Goal: Navigation & Orientation: Find specific page/section

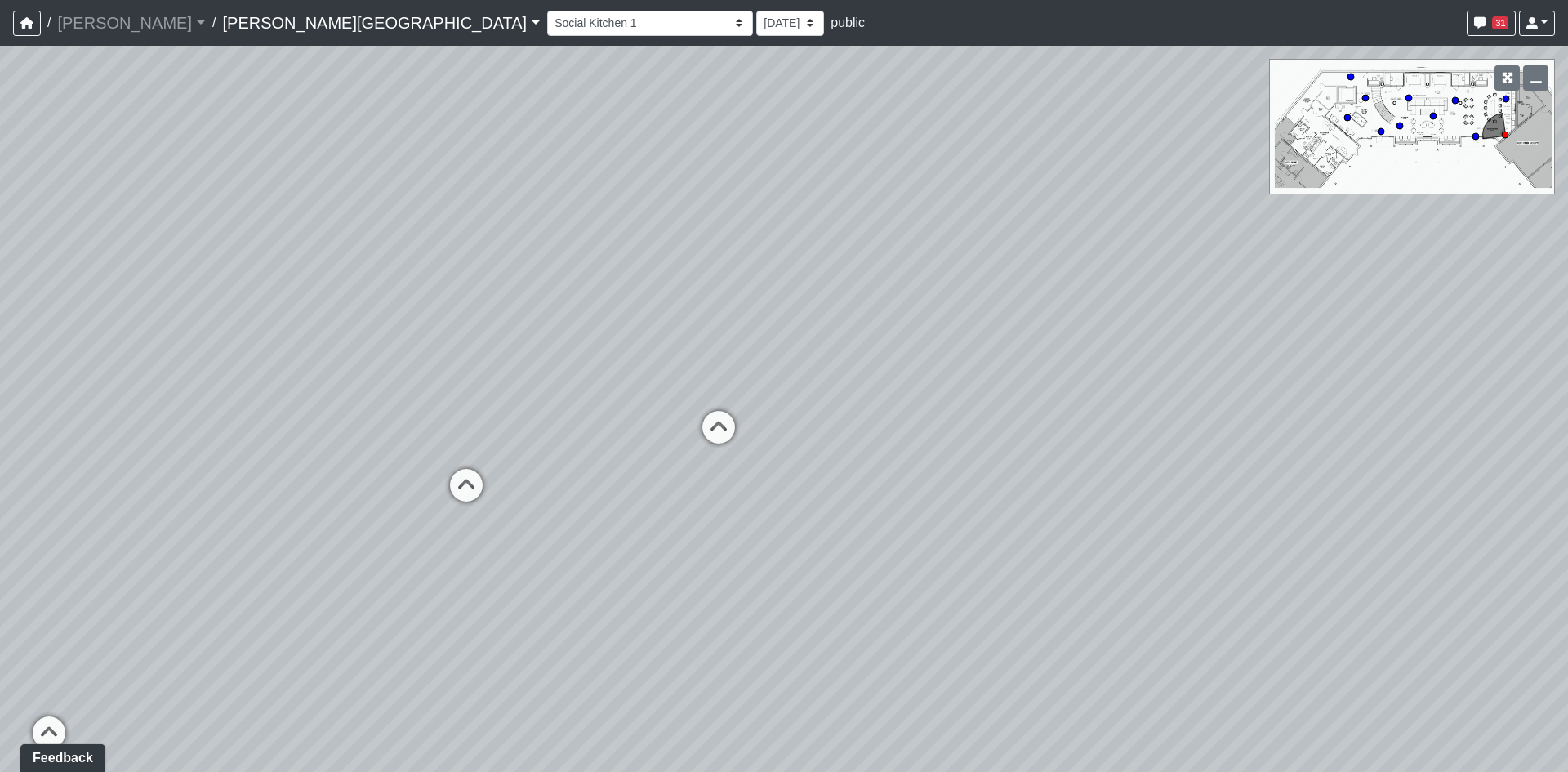
drag, startPoint x: 889, startPoint y: 233, endPoint x: 769, endPoint y: 164, distance: 138.4
click at [769, 164] on div "Loading... Bedroom 1 Loading... Kitchen Loading... Hallway Loading... Entry 1 L…" at bounding box center [784, 409] width 1568 height 726
drag, startPoint x: 763, startPoint y: 168, endPoint x: 856, endPoint y: 80, distance: 128.0
click at [856, 80] on div "Loading... Bedroom 1 Loading... Kitchen Loading... Hallway Loading... Entry 1 L…" at bounding box center [784, 409] width 1568 height 726
drag, startPoint x: 675, startPoint y: 266, endPoint x: 397, endPoint y: 168, distance: 294.8
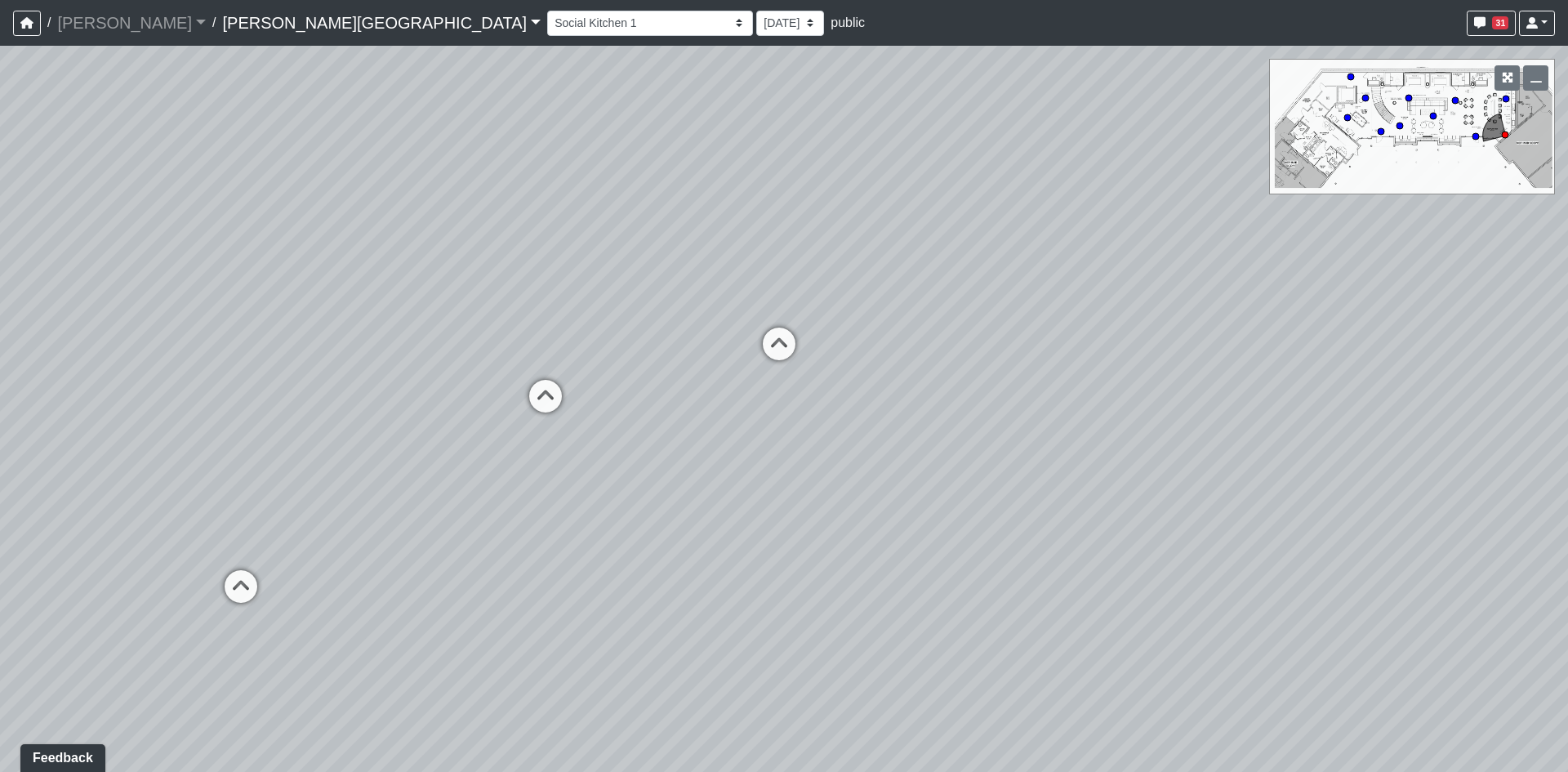
click at [473, 175] on div "Loading... Bedroom 1 Loading... Kitchen Loading... Hallway Loading... Entry 1 L…" at bounding box center [784, 409] width 1568 height 726
drag, startPoint x: 950, startPoint y: 447, endPoint x: 487, endPoint y: 409, distance: 464.6
click at [502, 413] on div "Loading... Bedroom 1 Loading... Kitchen Loading... Hallway Loading... Entry 1 L…" at bounding box center [784, 409] width 1568 height 726
drag, startPoint x: 783, startPoint y: 438, endPoint x: 680, endPoint y: 574, distance: 170.6
click at [680, 574] on div "Loading... Bedroom 1 Loading... Kitchen Loading... Hallway Loading... Entry 1 L…" at bounding box center [784, 409] width 1568 height 726
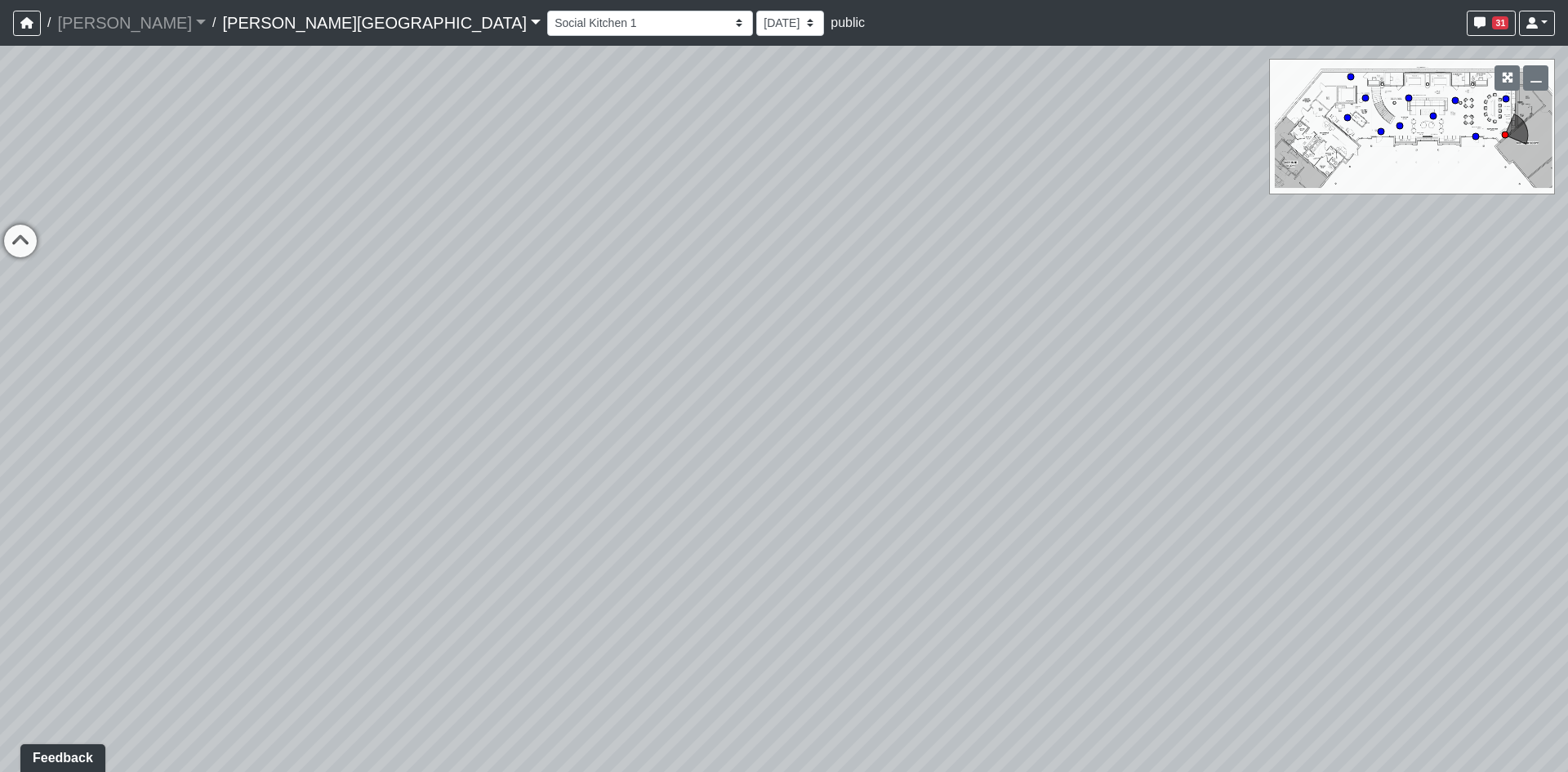
drag, startPoint x: 579, startPoint y: 529, endPoint x: 1055, endPoint y: 390, distance: 495.9
click at [1039, 390] on div "Loading... Bedroom 1 Loading... Kitchen Loading... Hallway Loading... Entry 1 L…" at bounding box center [784, 409] width 1568 height 726
drag, startPoint x: 901, startPoint y: 329, endPoint x: 1056, endPoint y: 281, distance: 162.3
click at [1034, 290] on div "Loading... Bedroom 1 Loading... Kitchen Loading... Hallway Loading... Entry 1 L…" at bounding box center [784, 409] width 1568 height 726
drag, startPoint x: 1050, startPoint y: 469, endPoint x: 1135, endPoint y: 522, distance: 100.2
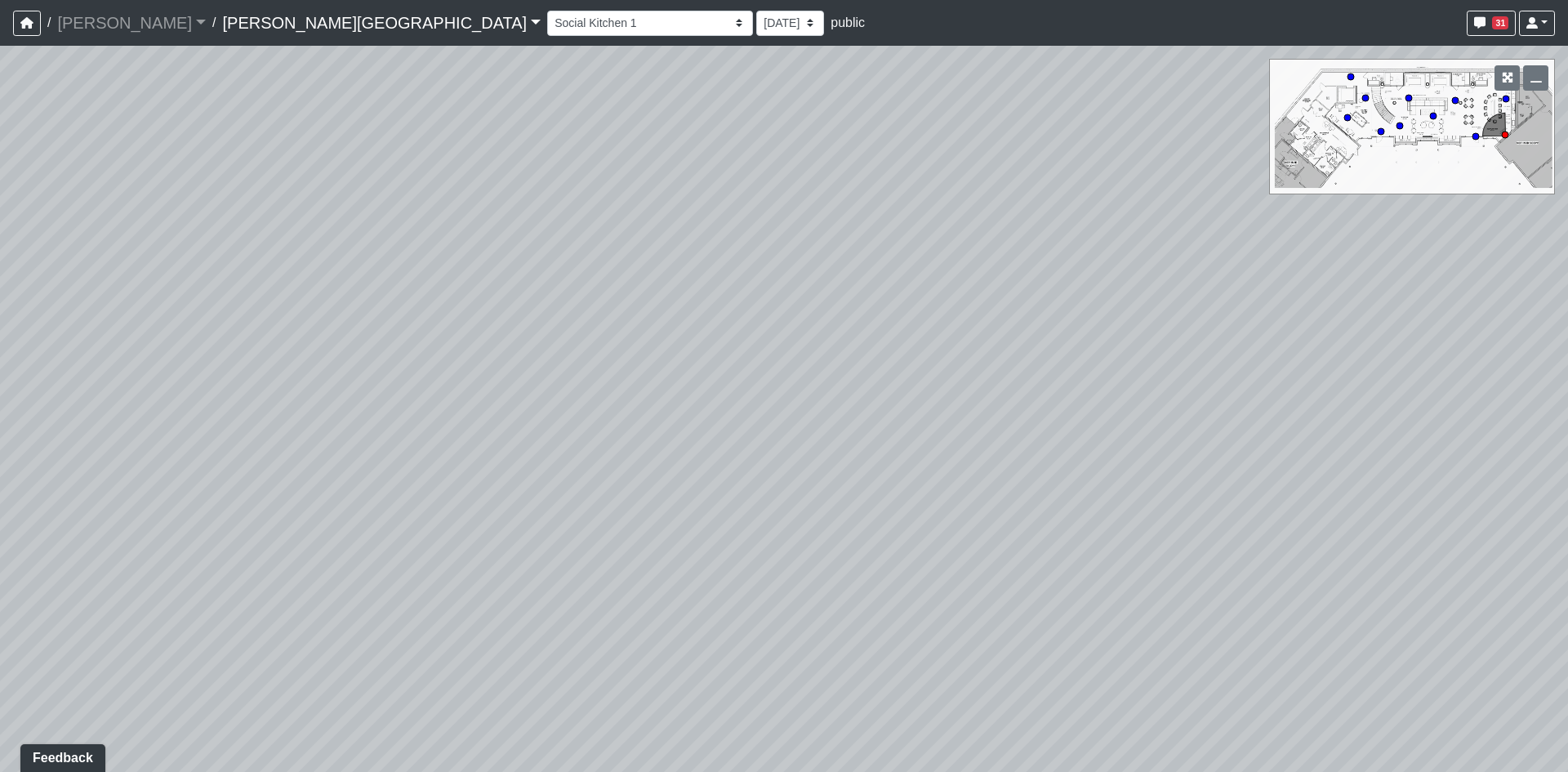
click at [1109, 512] on div "Loading... Bedroom 1 Loading... Kitchen Loading... Hallway Loading... Entry 1 L…" at bounding box center [784, 409] width 1568 height 726
drag, startPoint x: 761, startPoint y: 351, endPoint x: 718, endPoint y: 694, distance: 345.7
click at [719, 681] on div "Loading... Bedroom 1 Loading... Kitchen Loading... Hallway Loading... Entry 1 L…" at bounding box center [784, 409] width 1568 height 726
drag, startPoint x: 859, startPoint y: 375, endPoint x: 157, endPoint y: 49, distance: 774.0
click at [389, 114] on div "Loading... Bedroom 1 Loading... Kitchen Loading... Hallway Loading... Entry 1 L…" at bounding box center [784, 409] width 1568 height 726
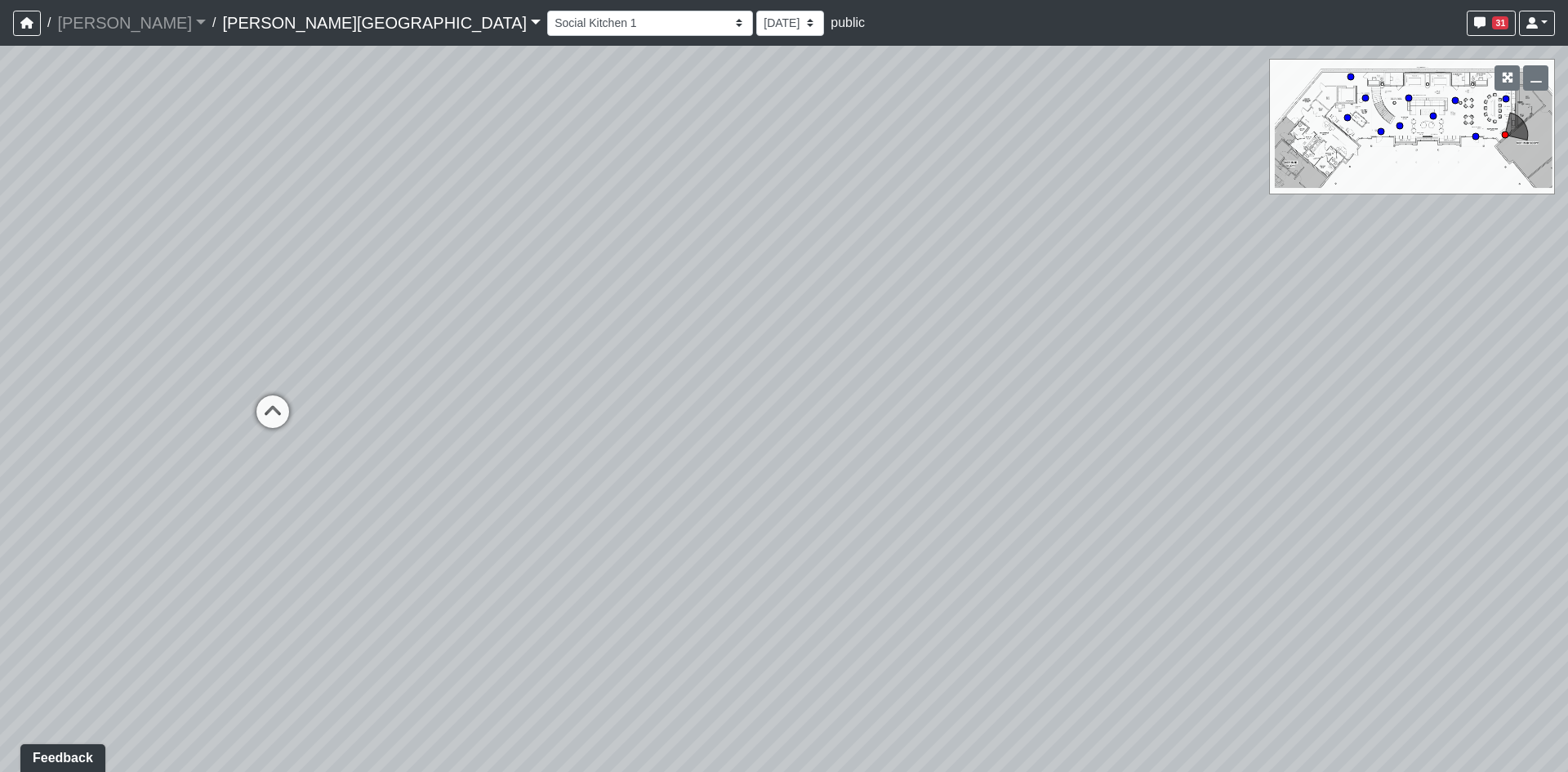
drag, startPoint x: 833, startPoint y: 308, endPoint x: 398, endPoint y: 806, distance: 661.2
click at [398, 771] on html "/ [PERSON_NAME] Loading... / [PERSON_NAME][GEOGRAPHIC_DATA][PERSON_NAME] Loadin…" at bounding box center [784, 386] width 1568 height 772
drag, startPoint x: 840, startPoint y: 359, endPoint x: 988, endPoint y: 345, distance: 148.7
click at [986, 346] on div "Loading... Bedroom 1 Loading... Kitchen Loading... Hallway Loading... Entry 1 L…" at bounding box center [784, 409] width 1568 height 726
drag, startPoint x: 1086, startPoint y: 489, endPoint x: 1295, endPoint y: 504, distance: 209.5
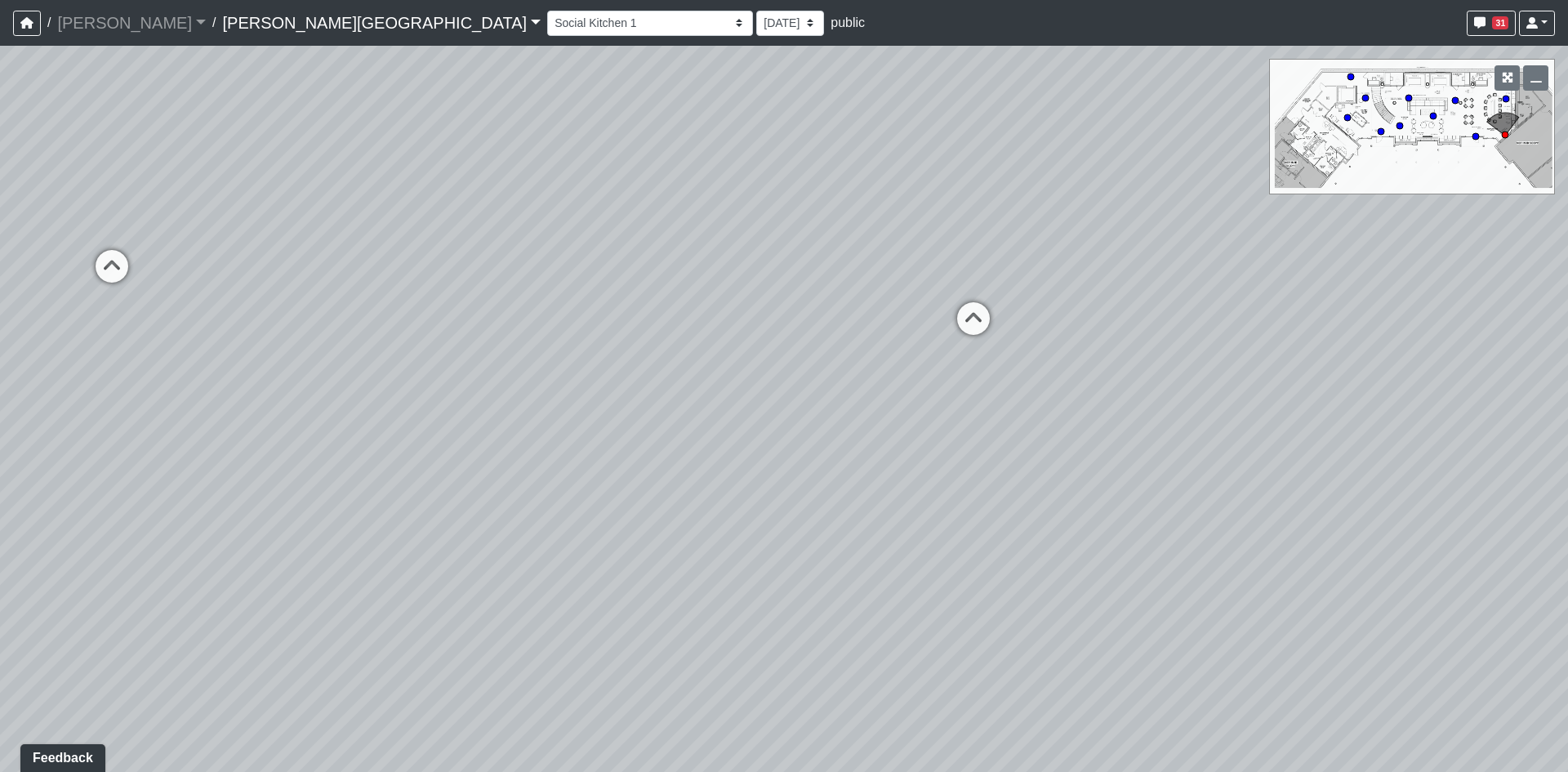
click at [1295, 504] on div "Loading... Bedroom 1 Loading... Kitchen Loading... Hallway Loading... Entry 1 L…" at bounding box center [784, 409] width 1568 height 726
drag, startPoint x: 921, startPoint y: 506, endPoint x: 1447, endPoint y: 505, distance: 526.0
click at [1446, 505] on div "Loading... Bedroom 1 Loading... Kitchen Loading... Hallway Loading... Entry 1 L…" at bounding box center [784, 409] width 1568 height 726
drag, startPoint x: 869, startPoint y: 535, endPoint x: 528, endPoint y: 190, distance: 485.1
click at [528, 190] on div "Loading... Bedroom 1 Loading... Kitchen Loading... Hallway Loading... Entry 1 L…" at bounding box center [784, 409] width 1568 height 726
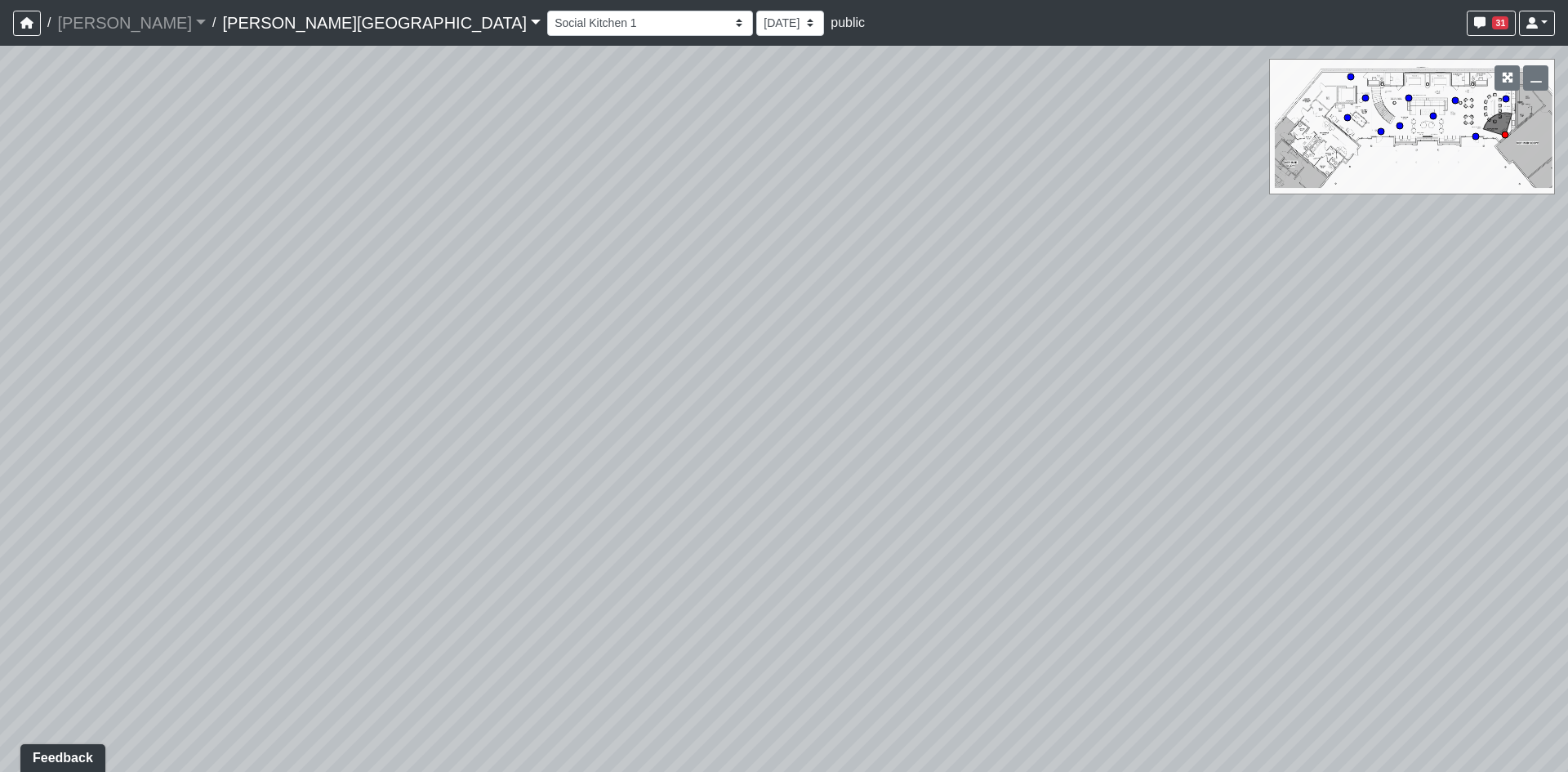
drag, startPoint x: 626, startPoint y: 450, endPoint x: 355, endPoint y: 424, distance: 272.2
click at [423, 432] on div "Loading... Bedroom 1 Loading... Kitchen Loading... Hallway Loading... Entry 1 L…" at bounding box center [784, 409] width 1568 height 726
drag, startPoint x: 819, startPoint y: 355, endPoint x: 1549, endPoint y: 419, distance: 732.8
click at [1457, 397] on div "Loading... Bedroom 1 Loading... Kitchen Loading... Hallway Loading... Entry 1 L…" at bounding box center [784, 409] width 1568 height 726
drag, startPoint x: 968, startPoint y: 578, endPoint x: 1042, endPoint y: 670, distance: 118.1
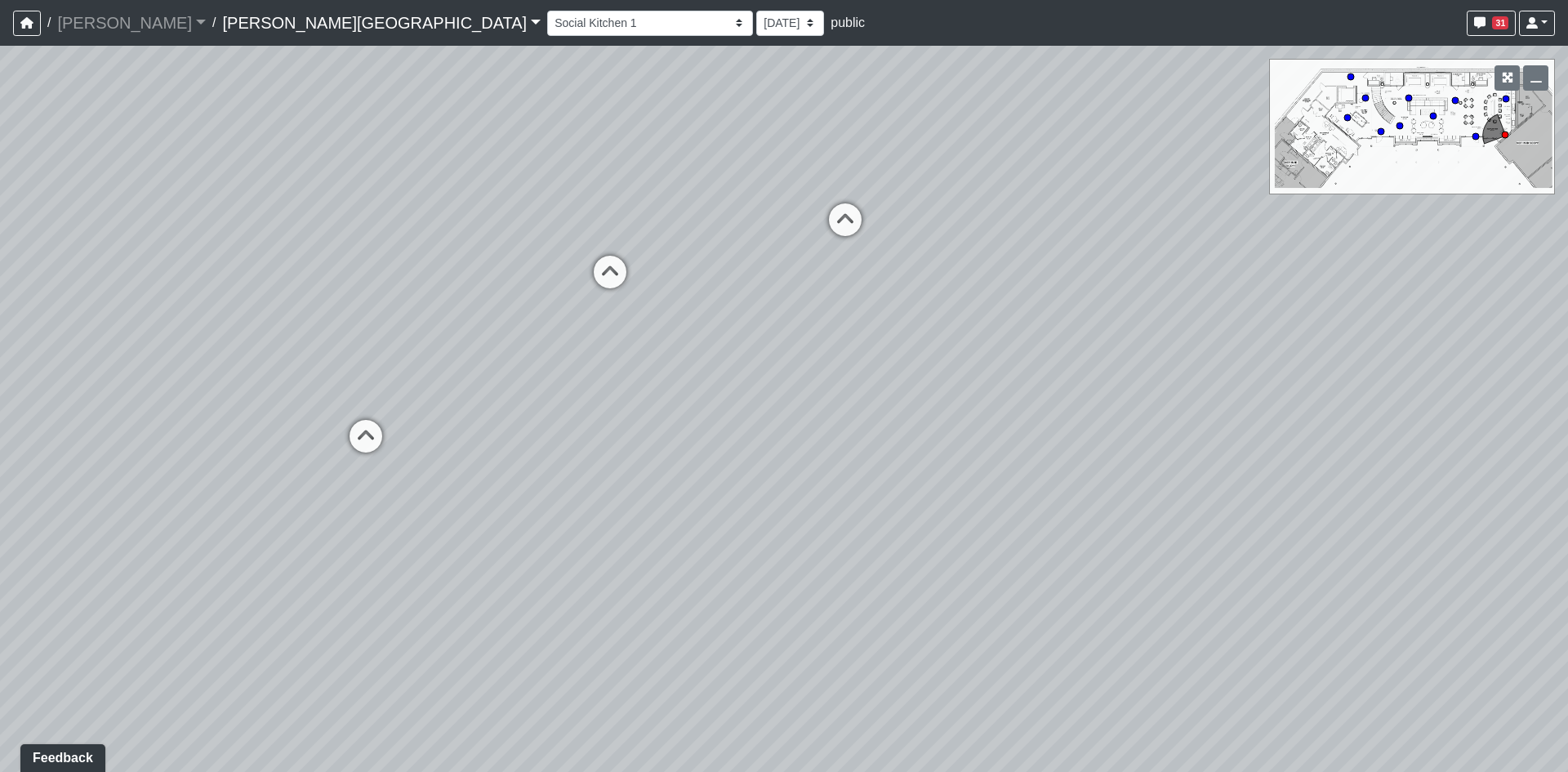
click at [1041, 669] on div "Loading... Bedroom 1 Loading... Kitchen Loading... Hallway Loading... Entry 1 L…" at bounding box center [784, 409] width 1568 height 726
click at [949, 416] on div "Loading... Bedroom 1 Loading... Kitchen Loading... Hallway Loading... Entry 1 L…" at bounding box center [784, 409] width 1568 height 726
drag, startPoint x: 890, startPoint y: 687, endPoint x: 898, endPoint y: 791, distance: 104.3
click at [898, 771] on html "/ [PERSON_NAME] Loading... / [PERSON_NAME][GEOGRAPHIC_DATA][PERSON_NAME] Loadin…" at bounding box center [784, 386] width 1568 height 772
drag, startPoint x: 895, startPoint y: 598, endPoint x: 837, endPoint y: 330, distance: 274.2
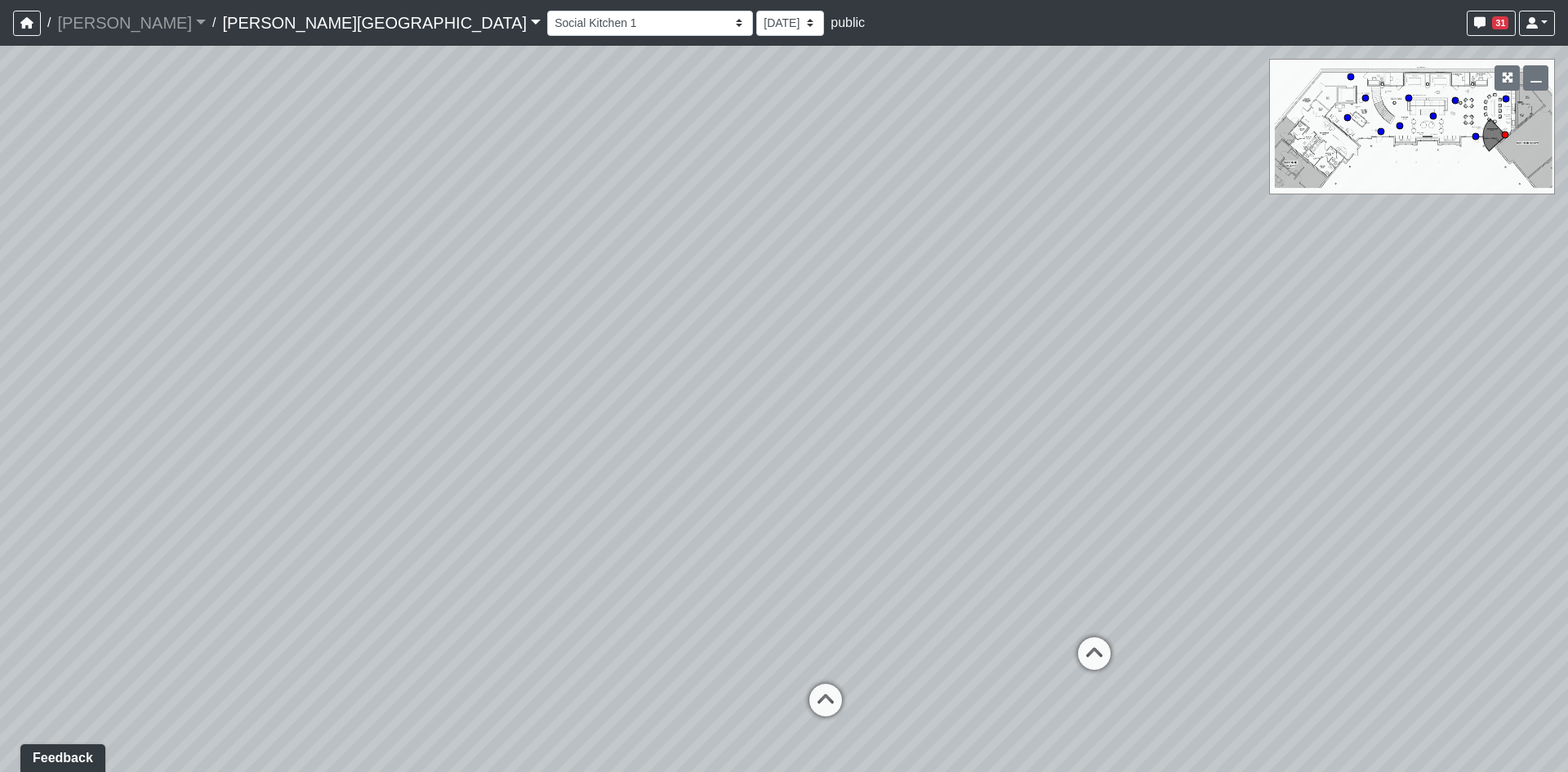
click at [860, 381] on div "Loading... Bedroom 1 Loading... Kitchen Loading... Hallway Loading... Entry 1 L…" at bounding box center [784, 409] width 1568 height 726
drag, startPoint x: 849, startPoint y: 335, endPoint x: 547, endPoint y: 701, distance: 474.5
click at [547, 701] on div "Loading... Bedroom 1 Loading... Kitchen Loading... Hallway Loading... Entry 1 L…" at bounding box center [784, 409] width 1568 height 726
drag, startPoint x: 1388, startPoint y: 414, endPoint x: 1115, endPoint y: 277, distance: 305.4
click at [1115, 277] on div "Loading... Bedroom 1 Loading... Kitchen Loading... Hallway Loading... Entry 1 L…" at bounding box center [784, 409] width 1568 height 726
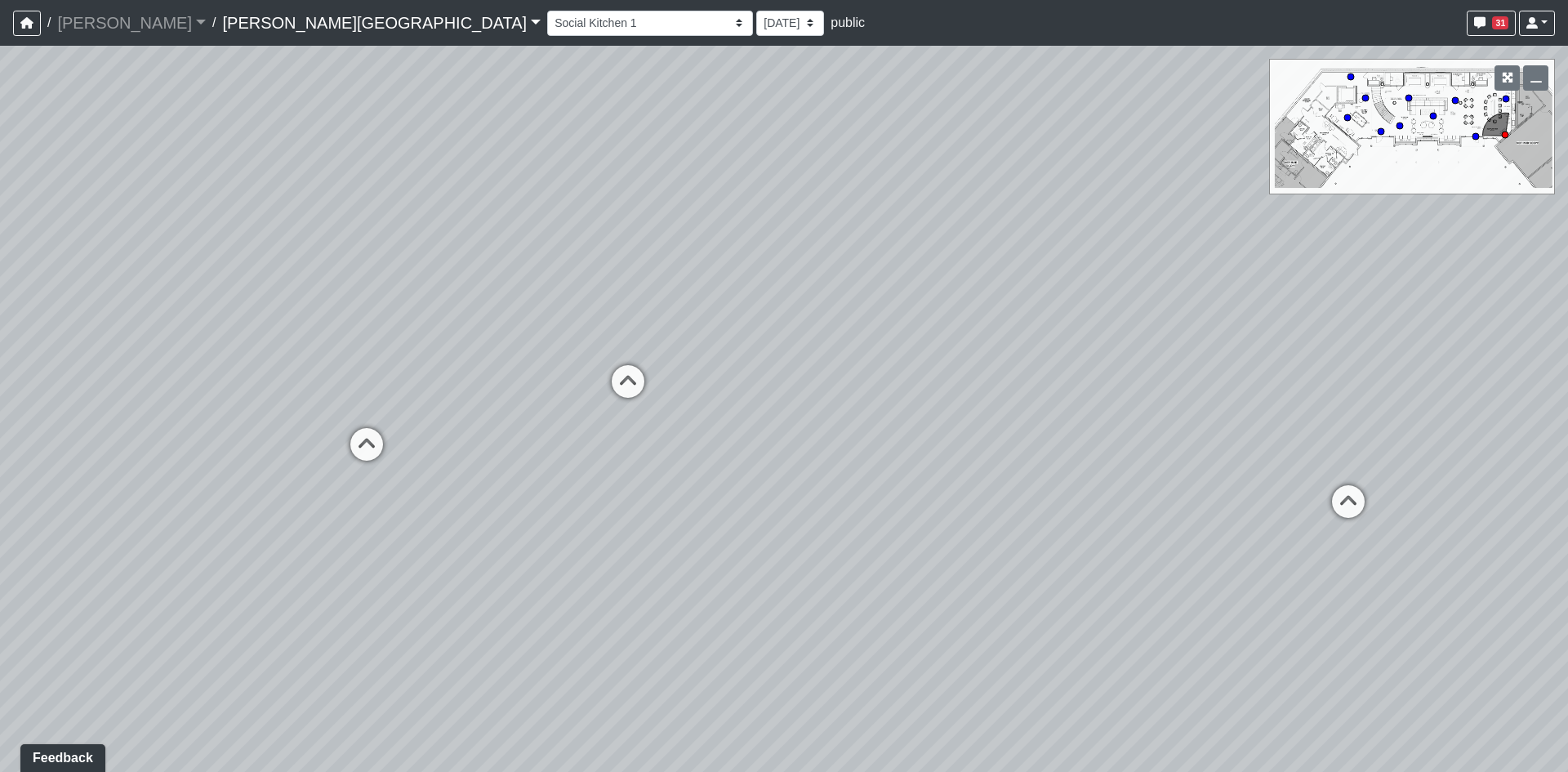
drag, startPoint x: 1232, startPoint y: 299, endPoint x: 1084, endPoint y: 249, distance: 156.2
click at [1095, 253] on div "Loading... Bedroom 1 Loading... Kitchen Loading... Hallway Loading... Entry 1 L…" at bounding box center [784, 409] width 1568 height 726
drag, startPoint x: 1023, startPoint y: 321, endPoint x: 1097, endPoint y: 345, distance: 77.8
click at [1097, 345] on div "Loading... Bedroom 1 Loading... Kitchen Loading... Hallway Loading... Entry 1 L…" at bounding box center [784, 409] width 1568 height 726
drag, startPoint x: 575, startPoint y: 337, endPoint x: 720, endPoint y: 297, distance: 150.4
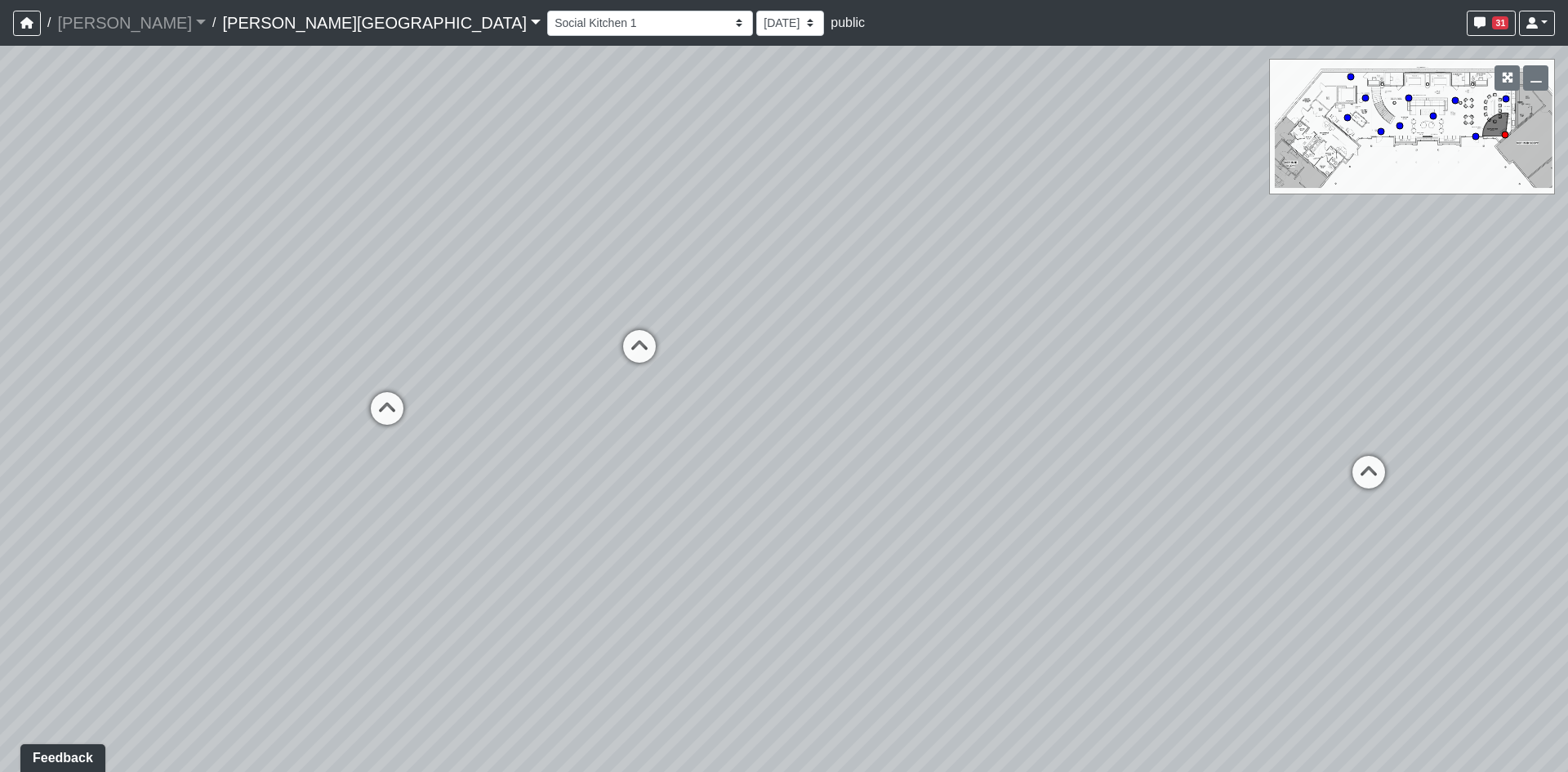
click at [720, 297] on div "Loading... Bedroom 1 Loading... Kitchen Loading... Hallway Loading... Entry 1 L…" at bounding box center [784, 409] width 1568 height 726
drag, startPoint x: 523, startPoint y: 357, endPoint x: 521, endPoint y: 438, distance: 81.0
click at [521, 438] on div "Loading... Bedroom 1 Loading... Kitchen Loading... Hallway Loading... Entry 1 L…" at bounding box center [784, 409] width 1568 height 726
drag, startPoint x: 586, startPoint y: 362, endPoint x: 595, endPoint y: 362, distance: 9.0
click at [586, 363] on div "Loading... Bedroom 1 Loading... Kitchen Loading... Hallway Loading... Entry 1 L…" at bounding box center [784, 409] width 1568 height 726
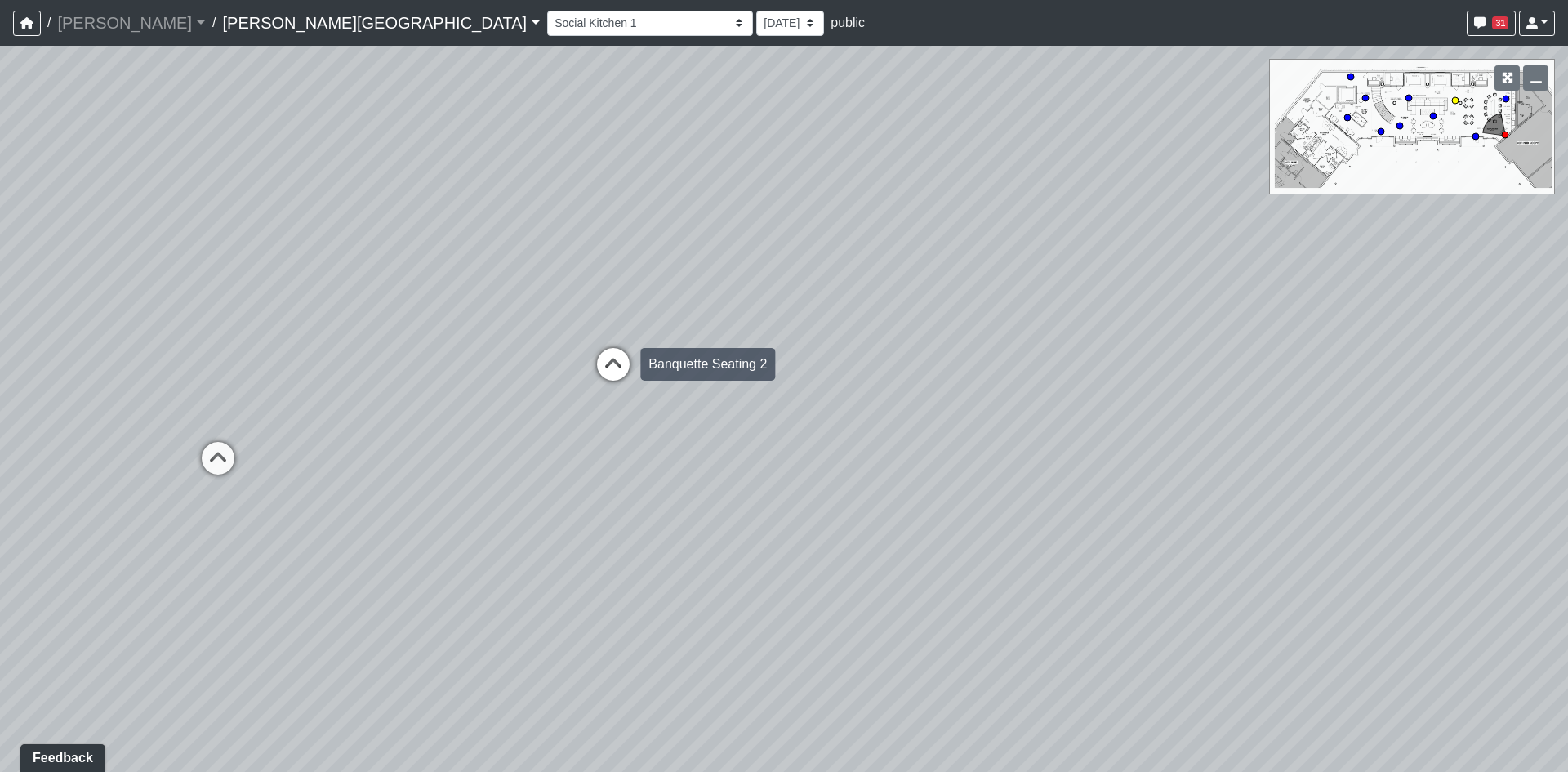
click at [602, 360] on icon at bounding box center [612, 372] width 49 height 49
select select "7xbTCr3iv4uPsjKNZEvUPT"
drag, startPoint x: 581, startPoint y: 395, endPoint x: 674, endPoint y: 535, distance: 168.1
click at [674, 535] on div "Loading... Bedroom 1 Loading... Kitchen Loading... Hallway Loading... Entry 1 L…" at bounding box center [784, 409] width 1568 height 726
click at [891, 498] on div "Loading... Bedroom 1 Loading... Kitchen Loading... Hallway Loading... Entry 1 L…" at bounding box center [784, 409] width 1568 height 726
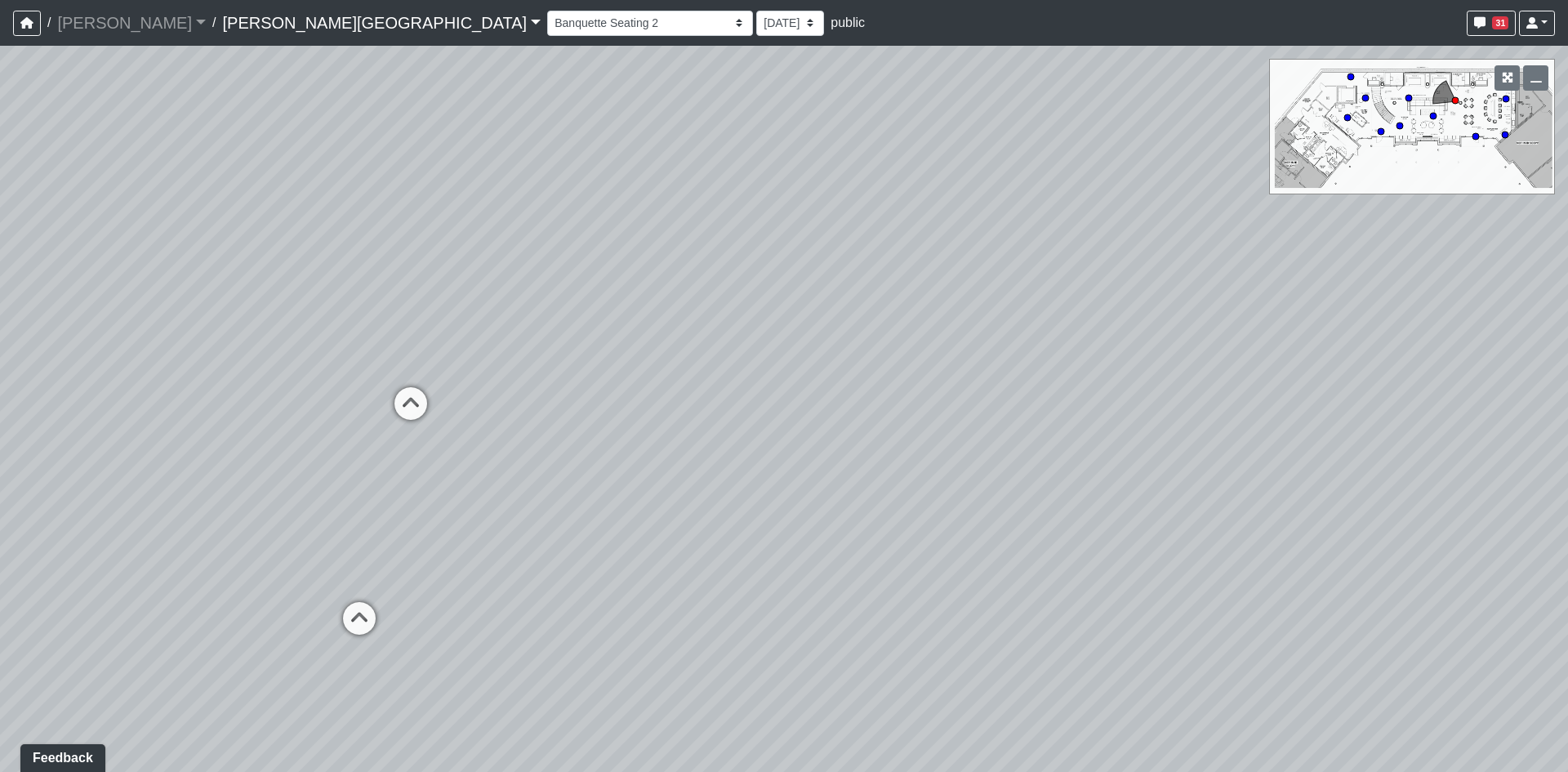
drag, startPoint x: 825, startPoint y: 574, endPoint x: 763, endPoint y: 496, distance: 99.6
click at [764, 497] on div "Loading... Bedroom 1 Loading... Kitchen Loading... Hallway Loading... Entry 1 L…" at bounding box center [784, 409] width 1568 height 726
drag, startPoint x: 724, startPoint y: 460, endPoint x: 732, endPoint y: 529, distance: 69.5
click at [732, 529] on div "Loading... Bedroom 1 Loading... Kitchen Loading... Hallway Loading... Entry 1 L…" at bounding box center [784, 409] width 1568 height 726
drag
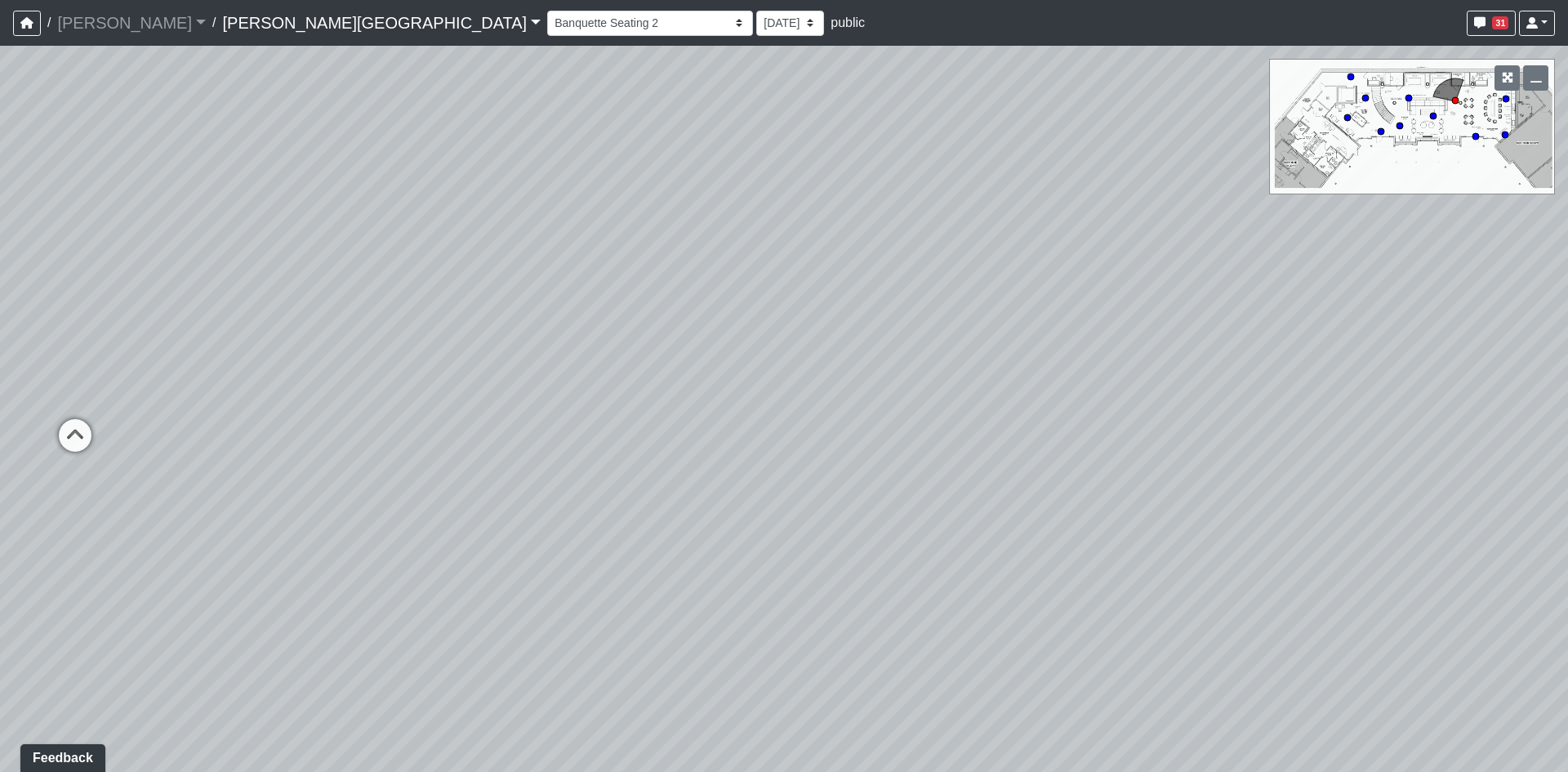
click at [477, 564] on div "Loading... Bedroom 1 Loading... Kitchen Loading... Hallway Loading... Entry 1 L…" at bounding box center [784, 409] width 1568 height 726
click at [828, 282] on div "Loading... Bedroom 1 Loading... Kitchen Loading... Hallway Loading... Entry 1 L…" at bounding box center [784, 409] width 1568 height 726
click at [823, 312] on div "Loading... Bedroom 1 Loading... Kitchen Loading... Hallway Loading... Entry 1 L…" at bounding box center [784, 409] width 1568 height 726
click at [860, 416] on div "Loading... Bedroom 1 Loading... Kitchen Loading... Hallway Loading... Entry 1 L…" at bounding box center [784, 409] width 1568 height 726
click at [856, 184] on div "Loading... Bedroom 1 Loading... Kitchen Loading... Hallway Loading... Entry 1 L…" at bounding box center [784, 409] width 1568 height 726
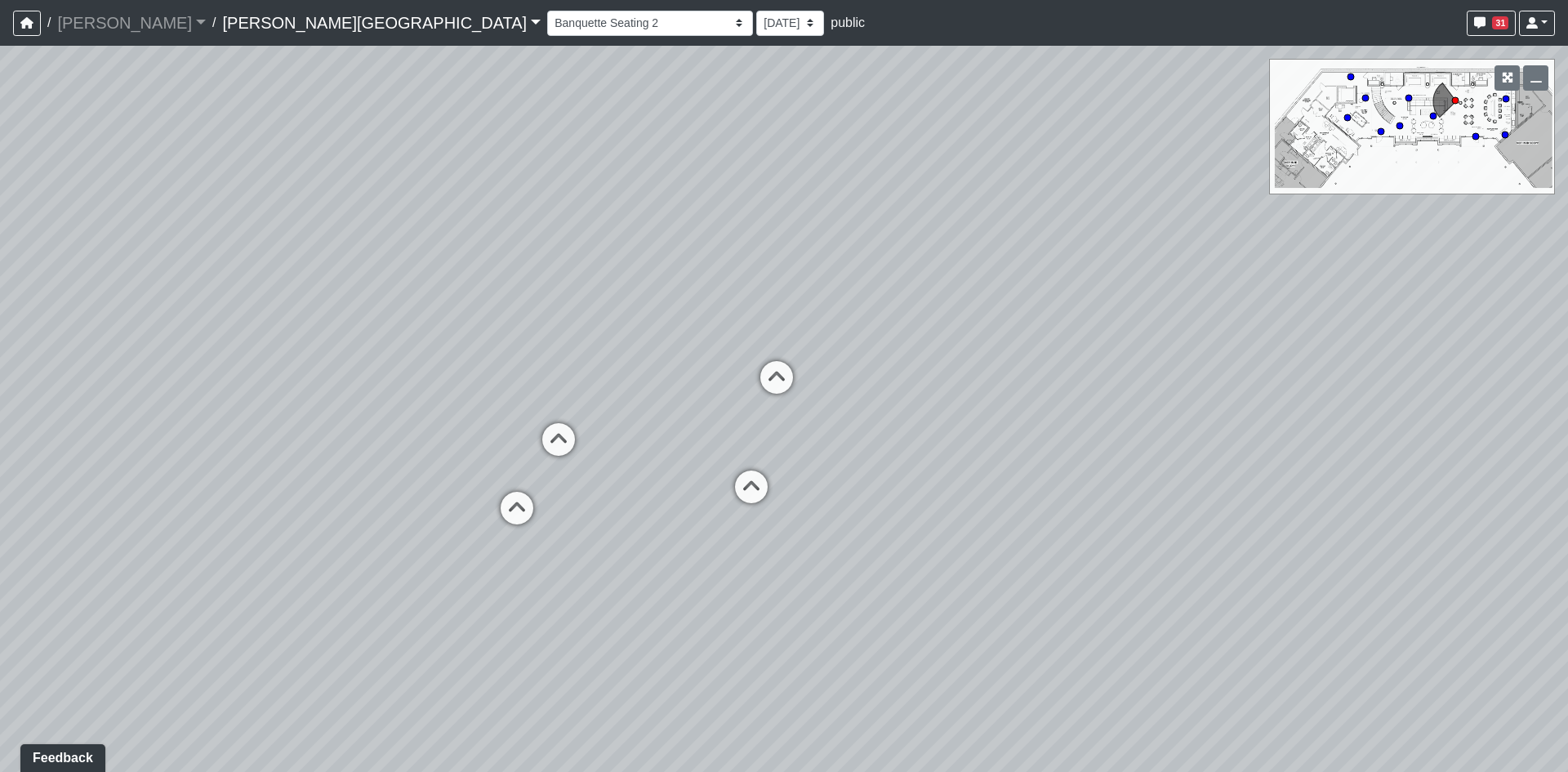
click at [617, 243] on div "Loading... Bedroom 1 Loading... Kitchen Loading... Hallway Loading... Entry 1 L…" at bounding box center [784, 409] width 1568 height 726
click at [1114, 224] on div "Loading... Bedroom 1 Loading... Kitchen Loading... Hallway Loading... Entry 1 L…" at bounding box center [784, 409] width 1568 height 726
click at [1003, 509] on div "Loading... Bedroom 1 Loading... Kitchen Loading... Hallway Loading... Entry 1 L…" at bounding box center [784, 409] width 1568 height 726
click at [1041, 295] on div "Loading... Bedroom 1 Loading... Kitchen Loading... Hallway Loading... Entry 1 L…" at bounding box center [784, 409] width 1568 height 726
click at [602, 294] on div "Loading... Bedroom 1 Loading... Kitchen Loading... Hallway Loading... Entry 1 L…" at bounding box center [784, 409] width 1568 height 726
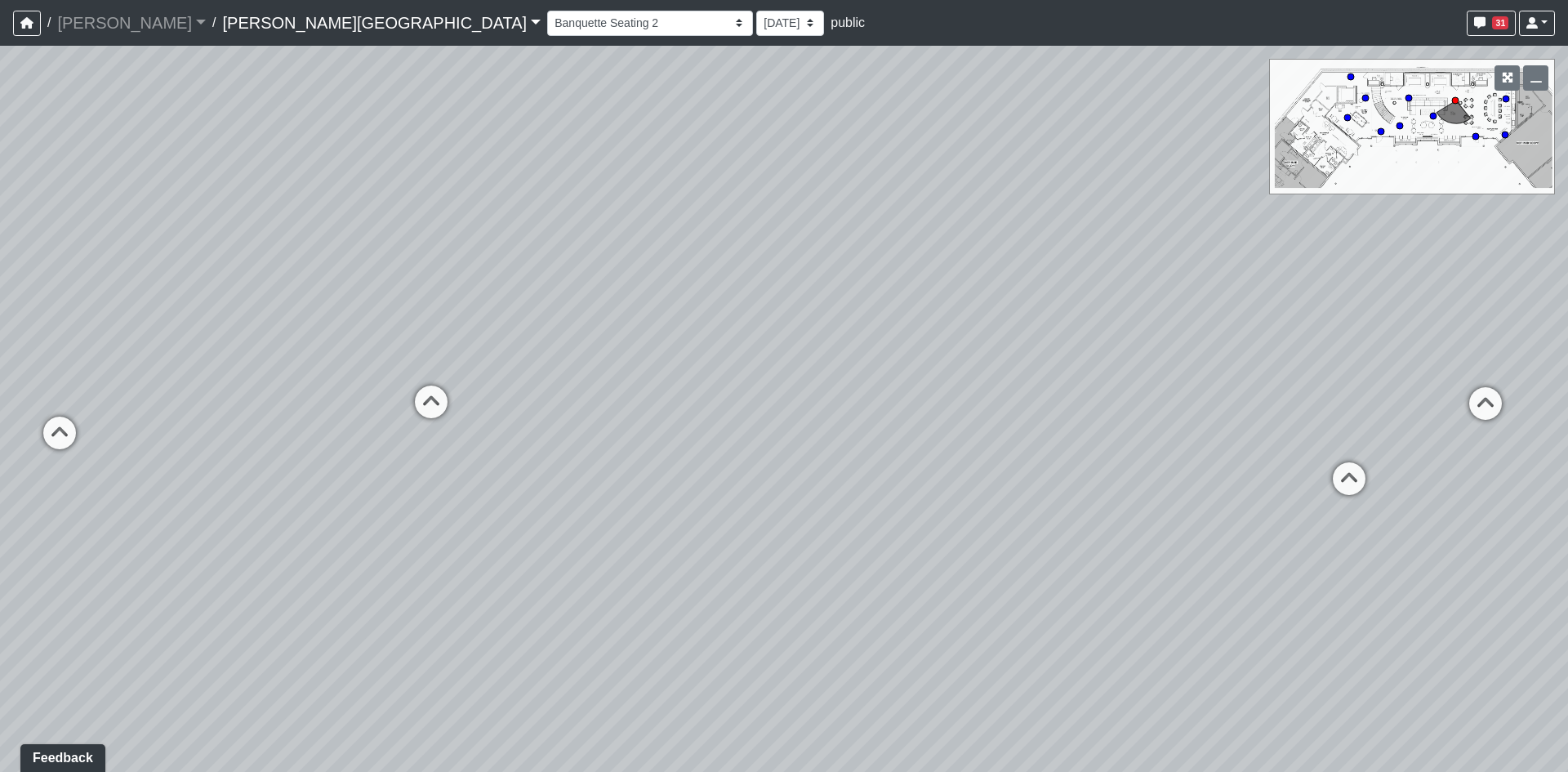
click at [991, 328] on div "Loading... Bedroom 1 Loading... Kitchen Loading... Hallway Loading... Entry 1 L…" at bounding box center [784, 409] width 1568 height 726
click at [990, 574] on div "Loading... Bedroom 1 Loading... Kitchen Loading... Hallway Loading... Entry 1 L…" at bounding box center [784, 409] width 1568 height 726
click at [980, 407] on div "Loading... Bedroom 1 Loading... Kitchen Loading... Hallway Loading... Entry 1 L…" at bounding box center [784, 409] width 1568 height 726
click at [966, 590] on div "Loading... Bedroom 1 Loading... Kitchen Loading... Hallway Loading... Entry 1 L…" at bounding box center [784, 409] width 1568 height 726
click at [946, 190] on div "Loading... Bedroom 1 Loading... Kitchen Loading... Hallway Loading... Entry 1 L…" at bounding box center [784, 409] width 1568 height 726
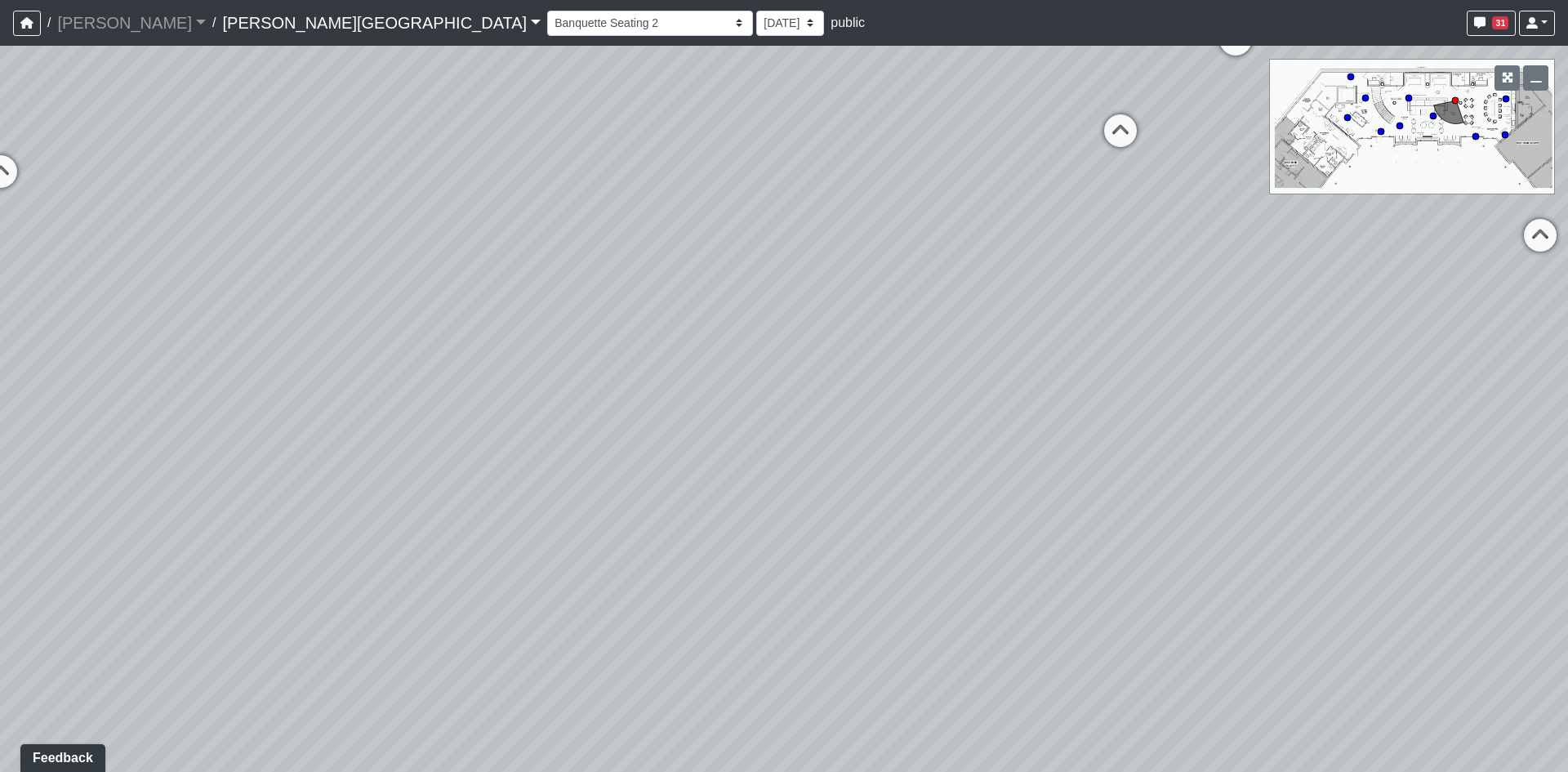
click at [1079, 497] on div "Loading... Bedroom 1 Loading... Kitchen Loading... Hallway Loading... Entry 1 L…" at bounding box center [784, 409] width 1568 height 726
click at [672, 273] on div "Loading... Bedroom 1 Loading... Kitchen Loading... Hallway Loading... Entry 1 L…" at bounding box center [784, 409] width 1568 height 726
click at [621, 351] on div "Loading... Bedroom 1 Loading... Kitchen Loading... Hallway Loading... Entry 1 L…" at bounding box center [784, 409] width 1568 height 726
click at [759, 599] on div "Loading... Bedroom 1 Loading... Kitchen Loading... Hallway Loading... Entry 1 L…" at bounding box center [784, 409] width 1568 height 726
click at [696, 500] on div "Loading... Bedroom 1 Loading... Kitchen Loading... Hallway Loading... Entry 1 L…" at bounding box center [784, 409] width 1568 height 726
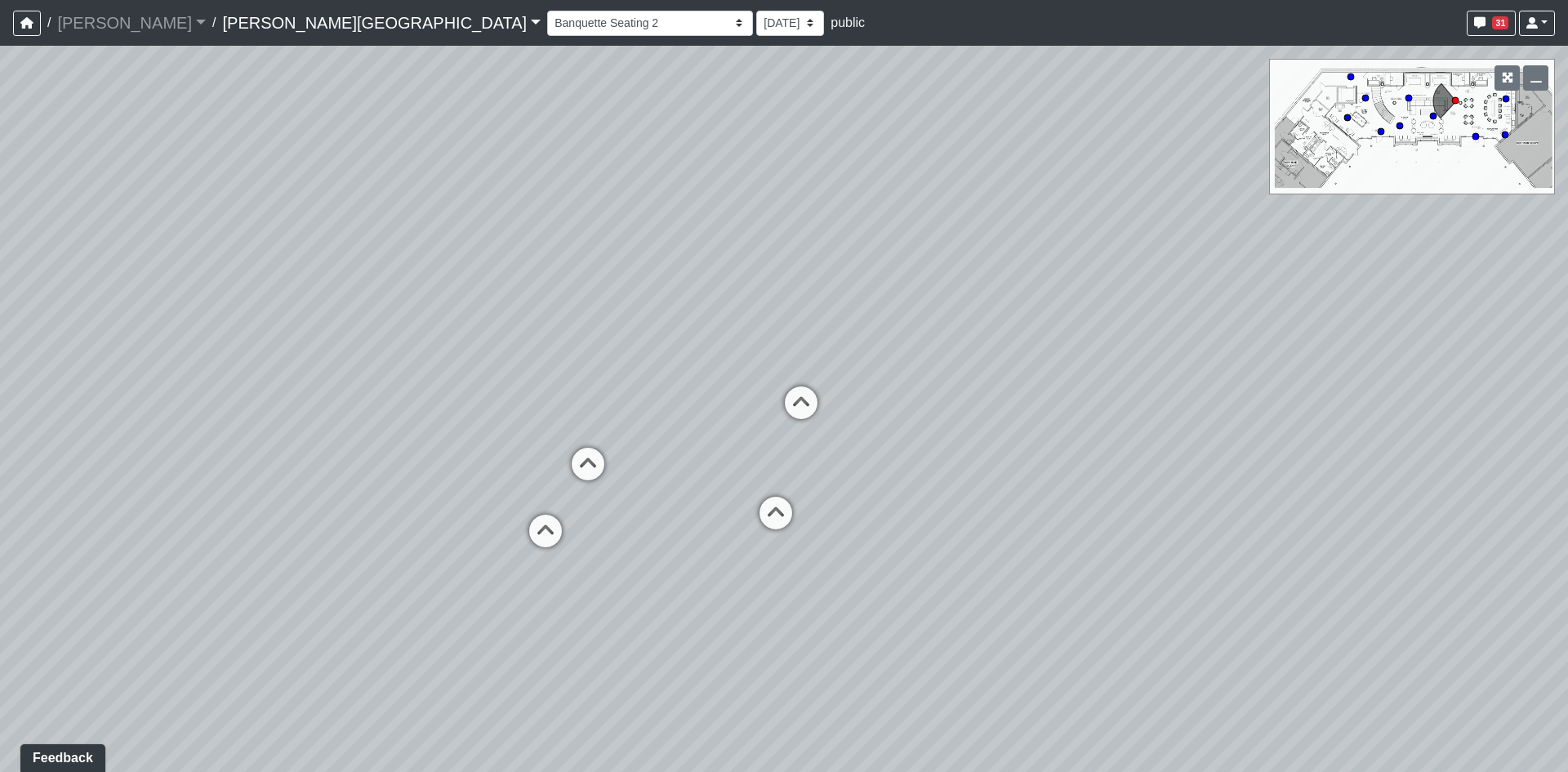
click at [876, 348] on div "Loading... Bedroom 1 Loading... Kitchen Loading... Hallway Loading... Entry 1 L…" at bounding box center [784, 409] width 1568 height 726
click at [842, 403] on div "Loading... Bedroom 1 Loading... Kitchen Loading... Hallway Loading... Entry 1 L…" at bounding box center [784, 409] width 1568 height 726
click at [899, 491] on div "Loading... Bedroom 1 Loading... Kitchen Loading... Hallway Loading... Entry 1 L…" at bounding box center [784, 409] width 1568 height 726
click at [1309, 257] on div "Loading... Bedroom 1 Loading... Kitchen Loading... Hallway Loading... Entry 1 L…" at bounding box center [784, 409] width 1568 height 726
click at [1146, 384] on div "Loading... Bedroom 1 Loading... Kitchen Loading... Hallway Loading... Entry 1 L…" at bounding box center [784, 409] width 1568 height 726
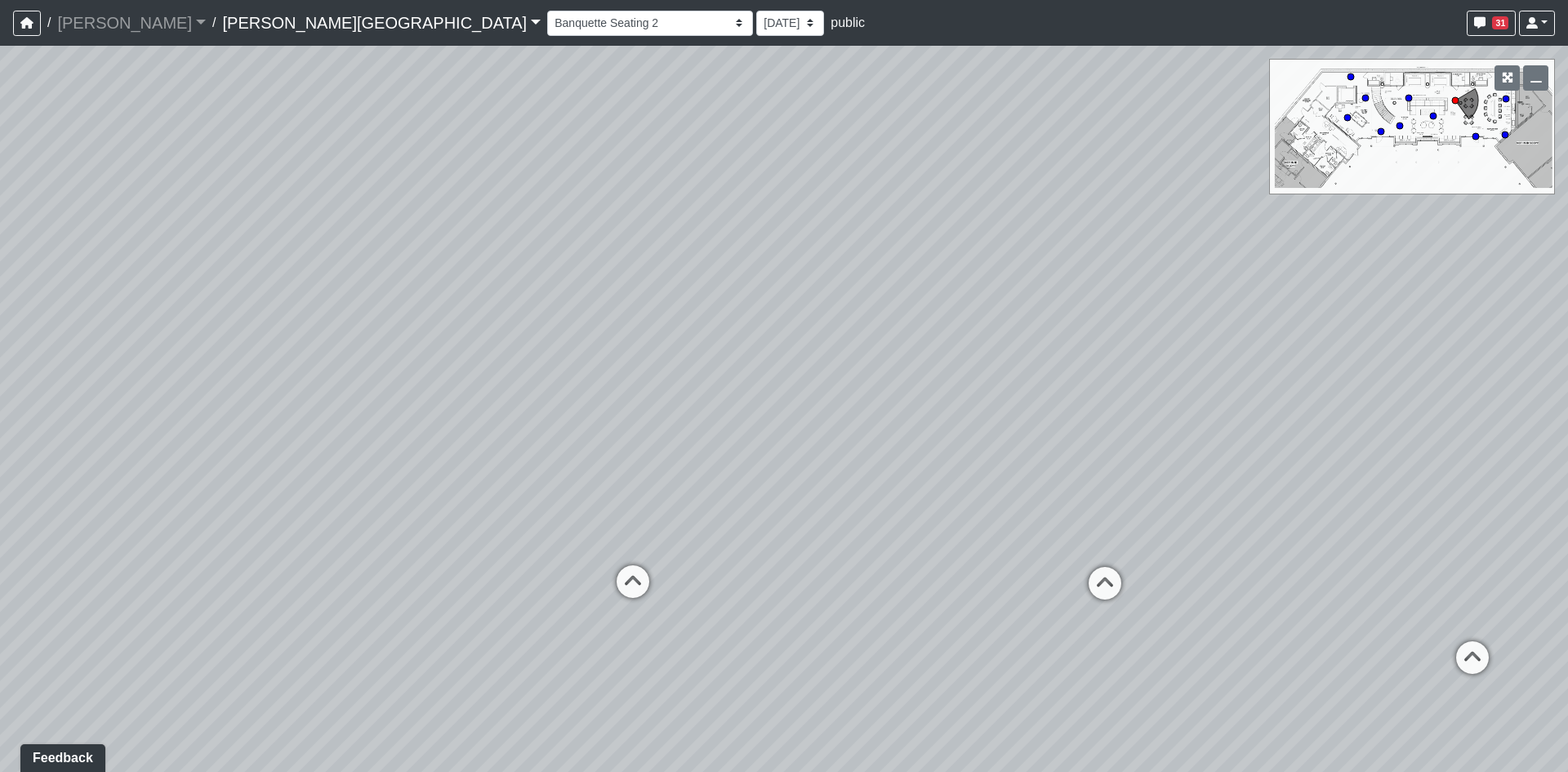
click at [979, 469] on div "Loading... Bedroom 1 Loading... Kitchen Loading... Hallway Loading... Entry 1 L…" at bounding box center [784, 409] width 1568 height 726
click at [627, 388] on div "Loading... Bedroom 1 Loading... Kitchen Loading... Hallway Loading... Entry 1 L…" at bounding box center [784, 409] width 1568 height 726
click at [289, 293] on div "Loading... Bedroom 1 Loading... Kitchen Loading... Hallway Loading... Entry 1 L…" at bounding box center [784, 409] width 1568 height 726
click at [327, 532] on div "Loading... Bedroom 1 Loading... Kitchen Loading... Hallway Loading... Entry 1 L…" at bounding box center [784, 409] width 1568 height 726
click at [413, 442] on div "Loading... Bedroom 1 Loading... Kitchen Loading... Hallway Loading... Entry 1 L…" at bounding box center [784, 409] width 1568 height 726
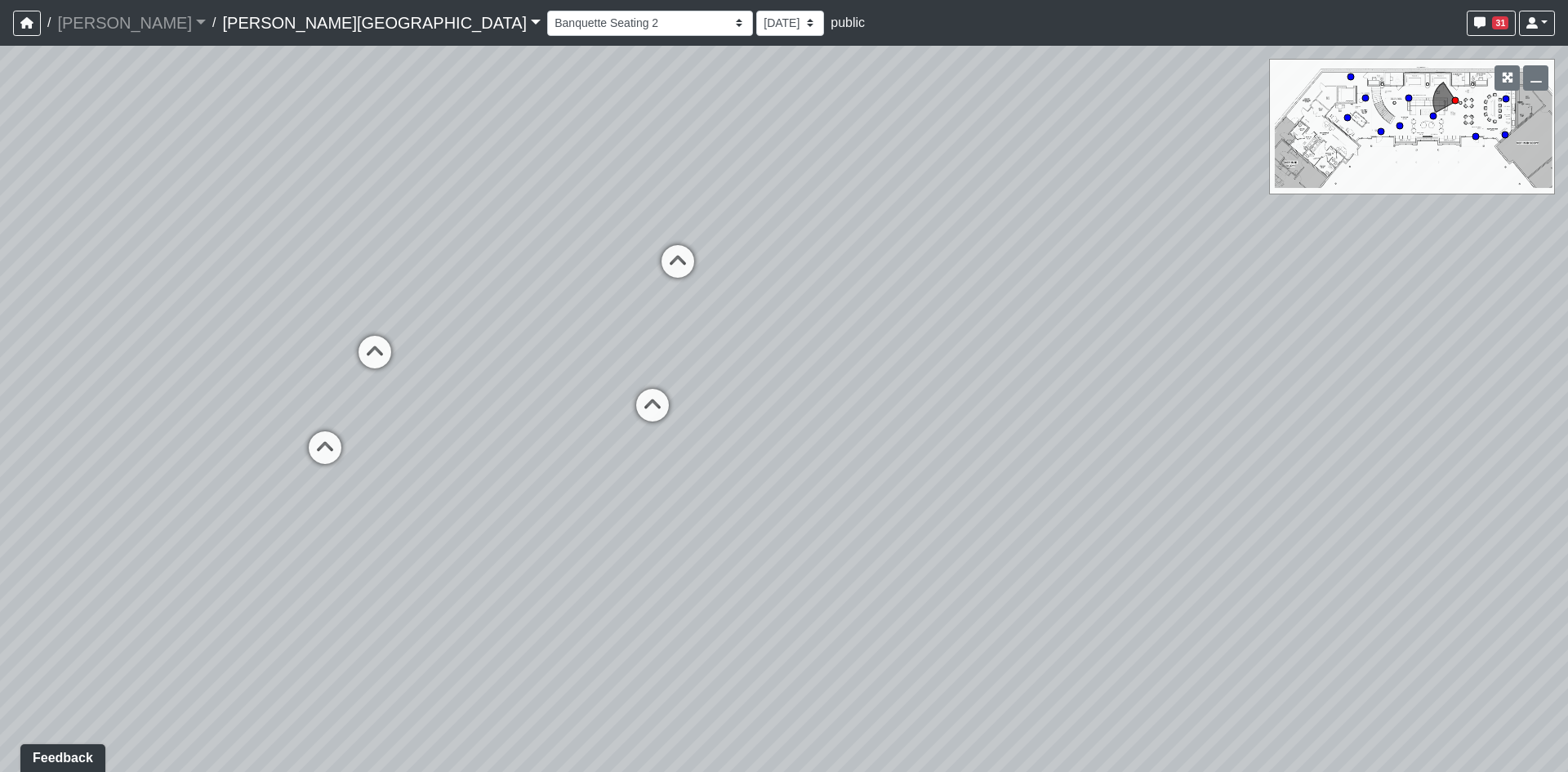
click at [703, 589] on div "Loading... Bedroom 1 Loading... Kitchen Loading... Hallway Loading... Entry 1 L…" at bounding box center [784, 409] width 1568 height 726
